Goal: Find specific page/section: Find specific page/section

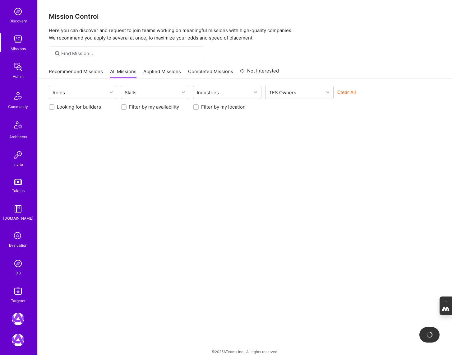
scroll to position [64, 0]
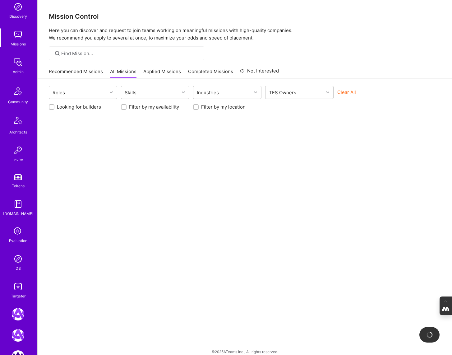
click at [15, 262] on img at bounding box center [18, 259] width 12 height 12
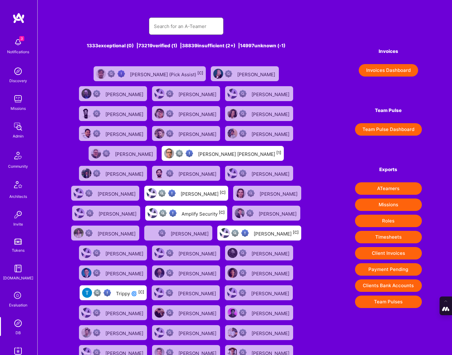
click at [200, 32] on input "text" at bounding box center [186, 26] width 65 height 16
type input "[PERSON_NAME]"
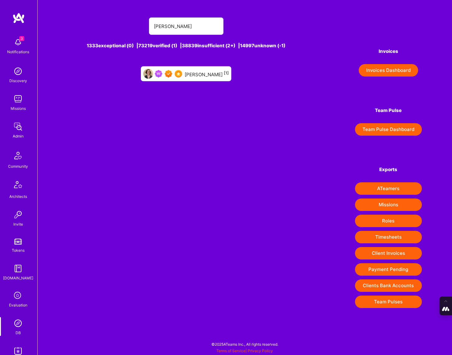
click at [213, 73] on div "[PERSON_NAME] [1]" at bounding box center [207, 74] width 44 height 8
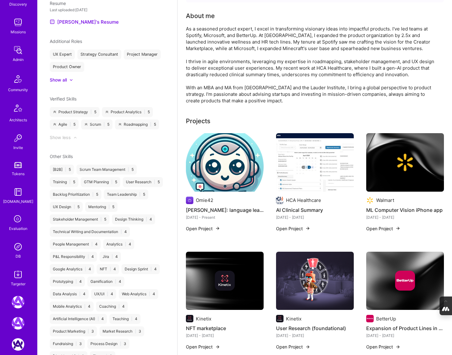
scroll to position [81, 0]
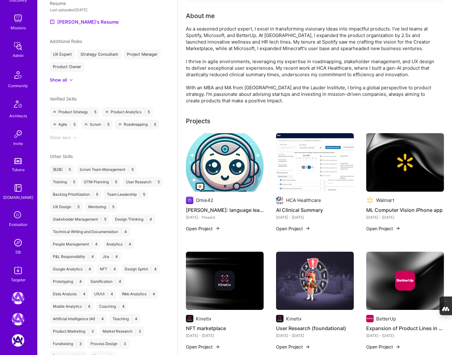
click at [16, 241] on img at bounding box center [18, 242] width 12 height 12
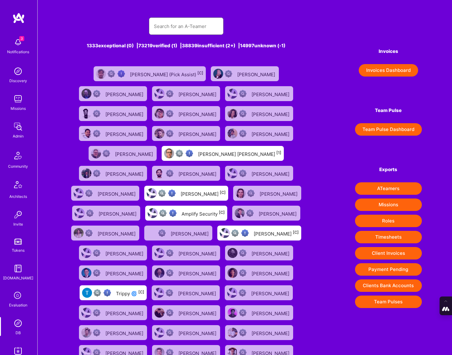
click at [164, 30] on input "text" at bounding box center [186, 26] width 65 height 16
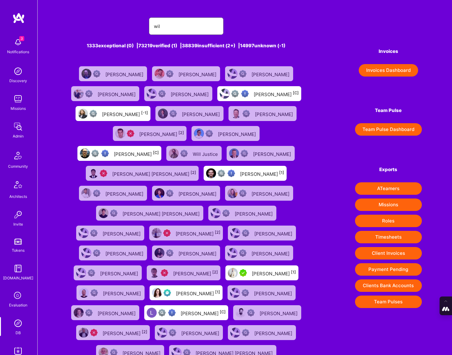
type input "[PERSON_NAME]"
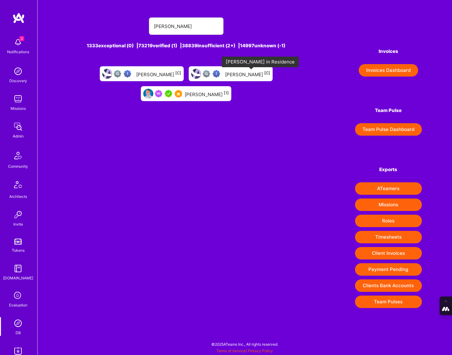
click at [172, 90] on img at bounding box center [168, 93] width 7 height 7
